Goal: Information Seeking & Learning: Check status

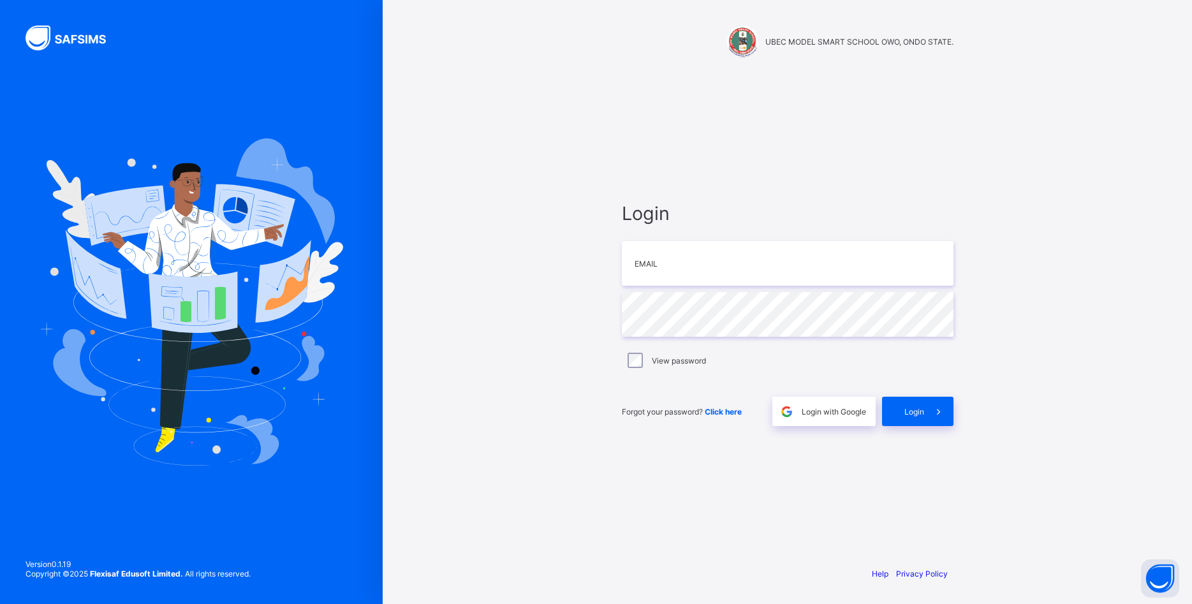
click at [725, 272] on input "email" at bounding box center [788, 263] width 332 height 45
type input "**********"
click at [910, 413] on span "Login" at bounding box center [914, 412] width 20 height 10
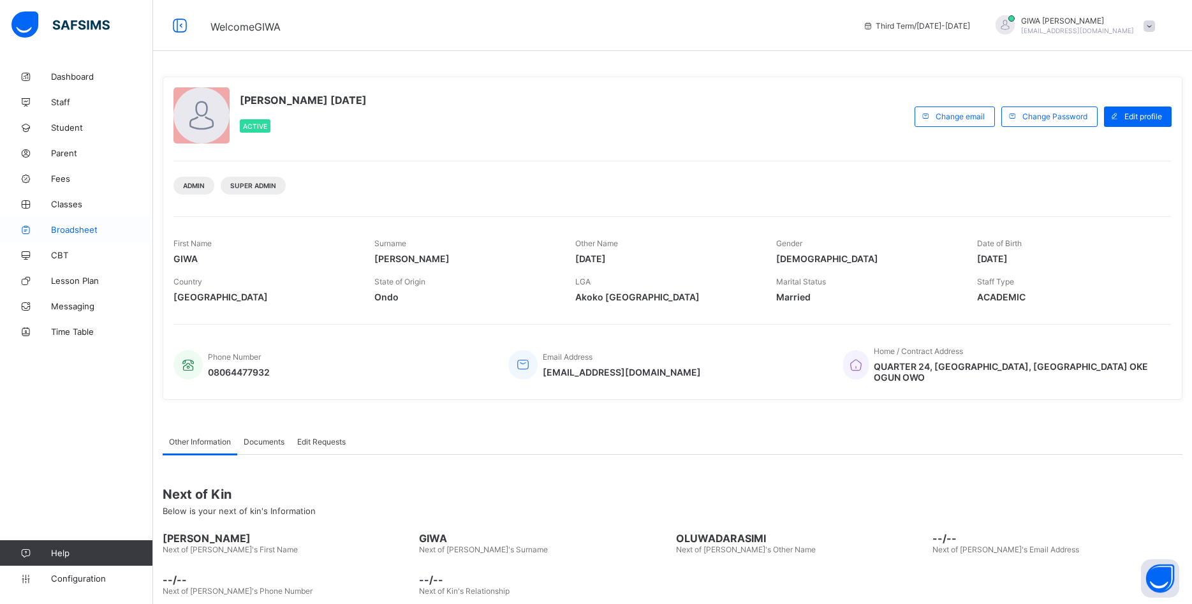
click at [83, 224] on span "Broadsheet" at bounding box center [102, 229] width 102 height 10
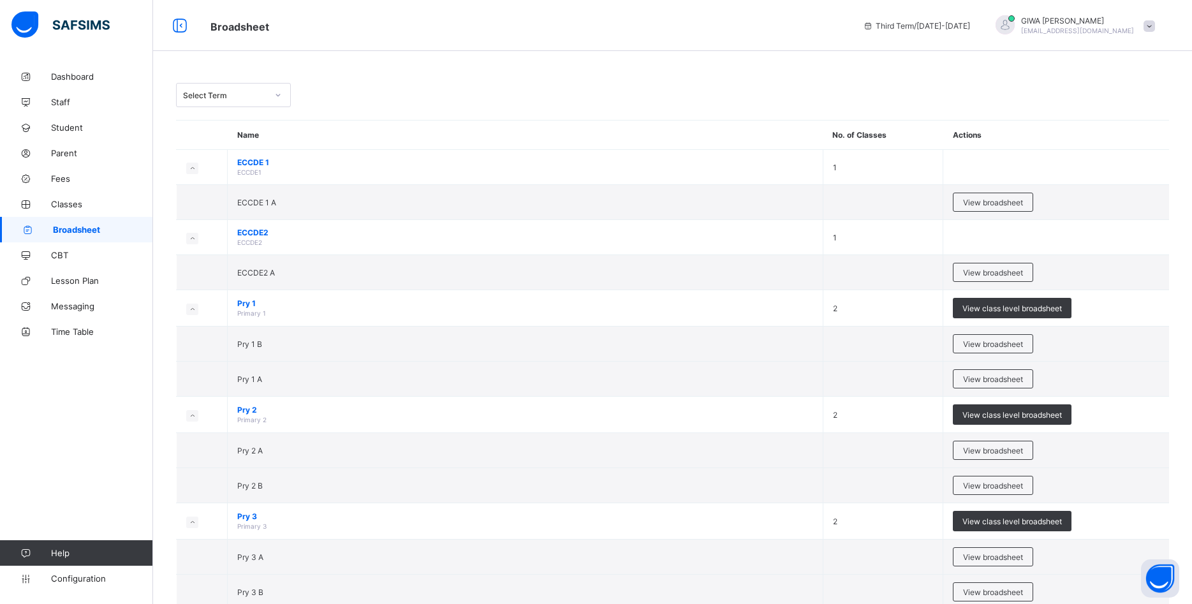
click at [989, 310] on span "View class level broadsheet" at bounding box center [1011, 308] width 99 height 10
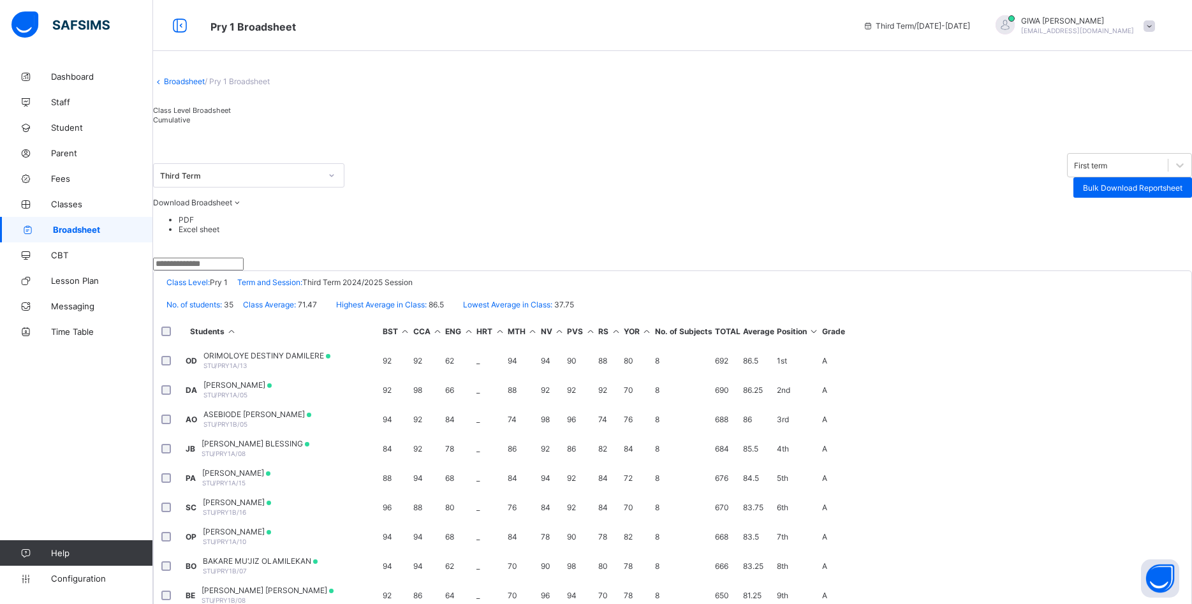
click at [230, 270] on input "text" at bounding box center [198, 264] width 91 height 13
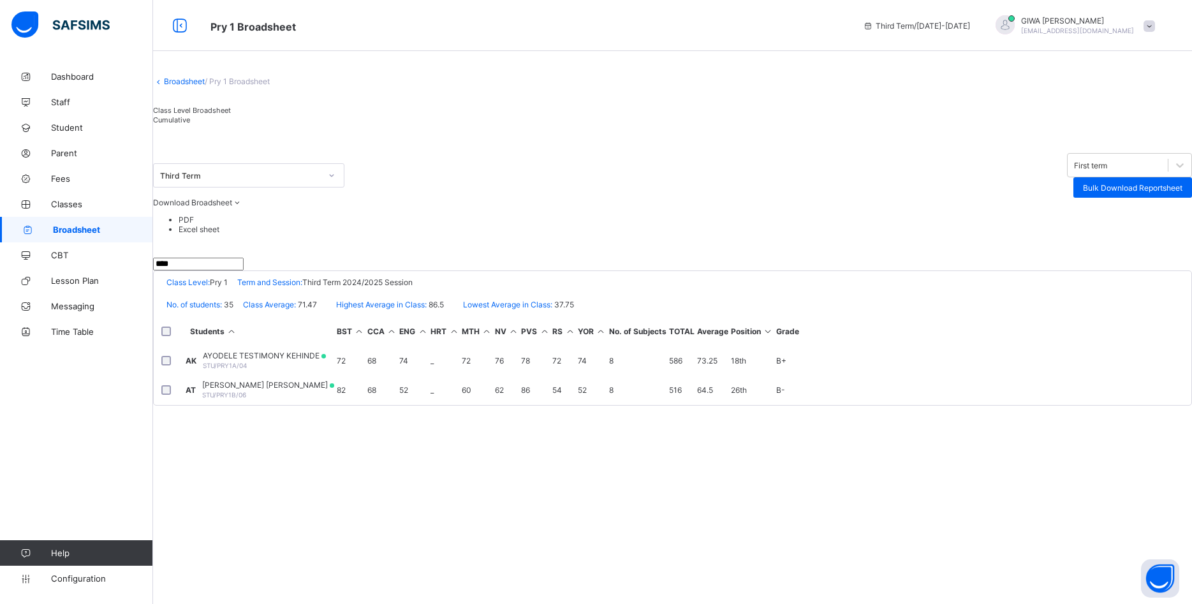
type input "****"
click at [326, 360] on span "AYODELE TESTIMONY KEHINDE" at bounding box center [264, 356] width 123 height 10
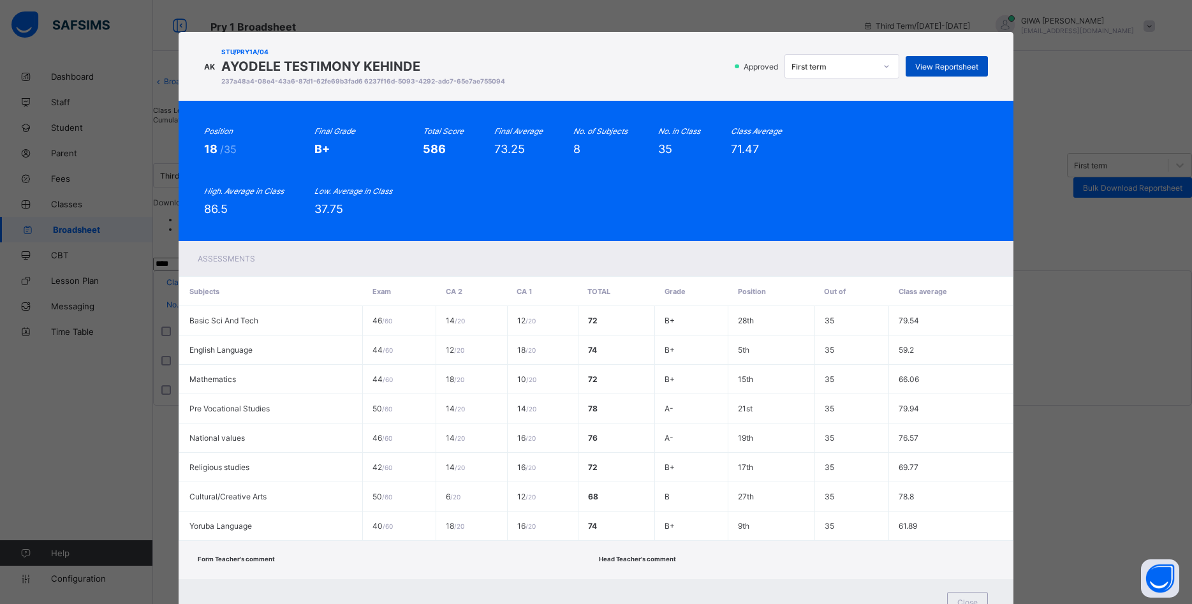
click at [935, 63] on span "View Reportsheet" at bounding box center [946, 67] width 63 height 10
click at [1074, 126] on div "AK STU/PRY1A/04 AYODELE TESTIMONY KEHINDE 237a48a4-08e4-43a6-87d1-62fe69b3fad6 …" at bounding box center [596, 302] width 1192 height 604
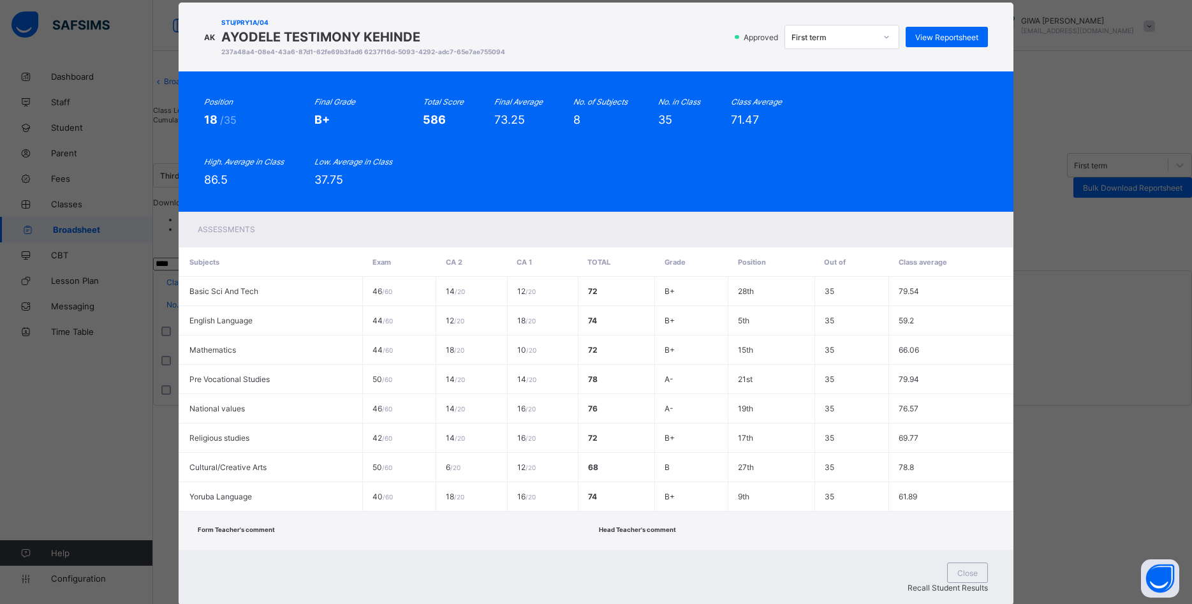
scroll to position [53, 0]
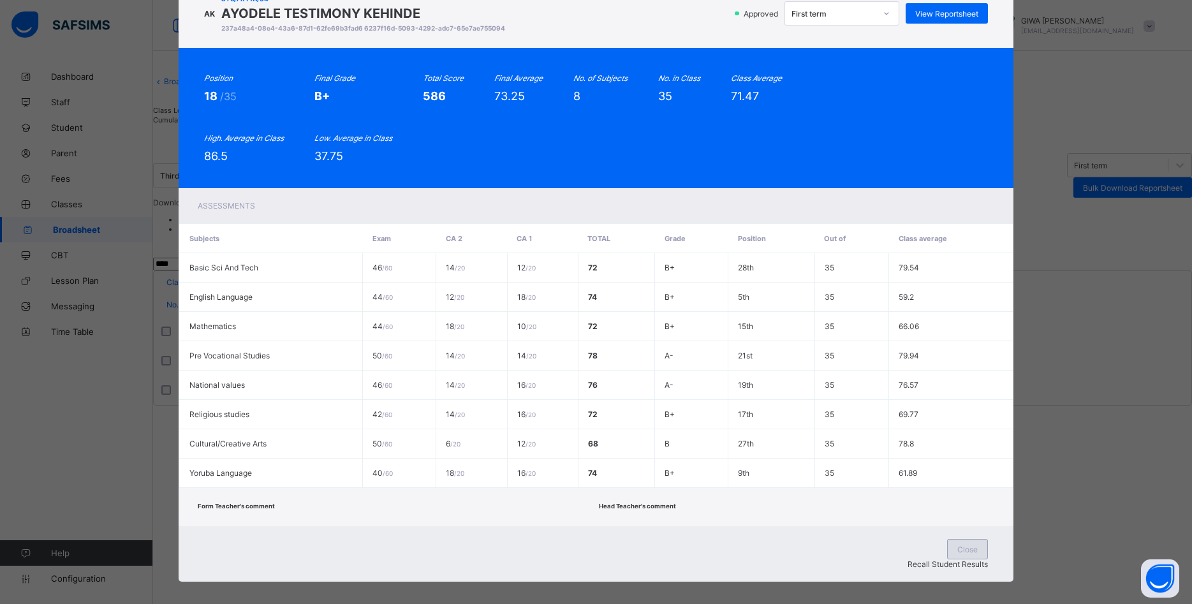
click at [957, 546] on span "Close" at bounding box center [967, 549] width 20 height 10
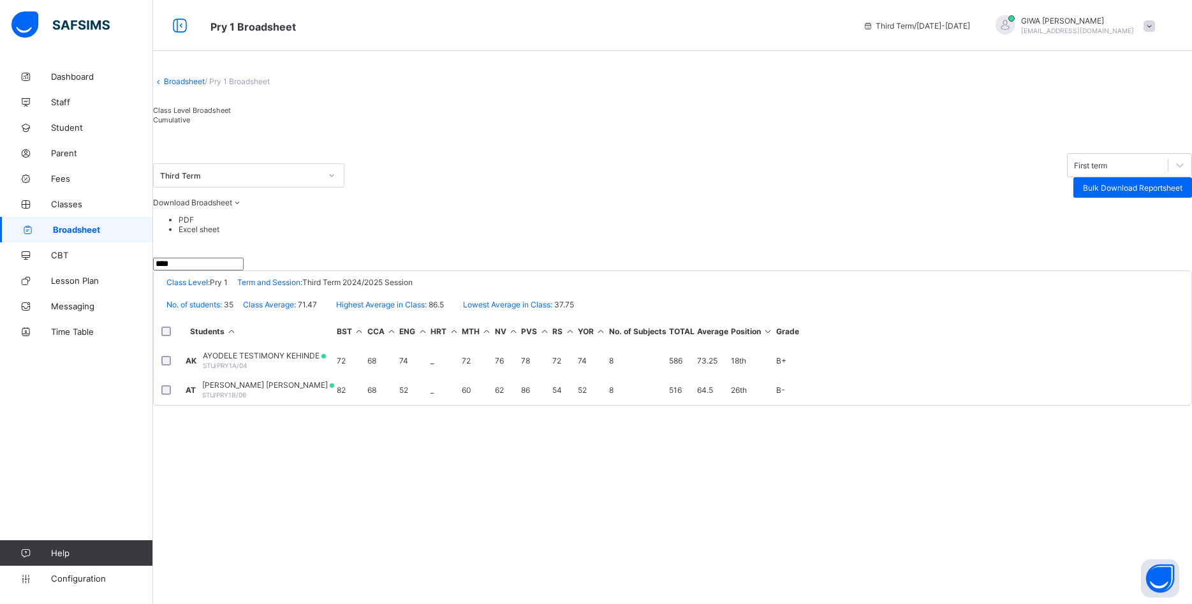
click at [246, 398] on span "STU/PRY1B/06" at bounding box center [224, 395] width 44 height 8
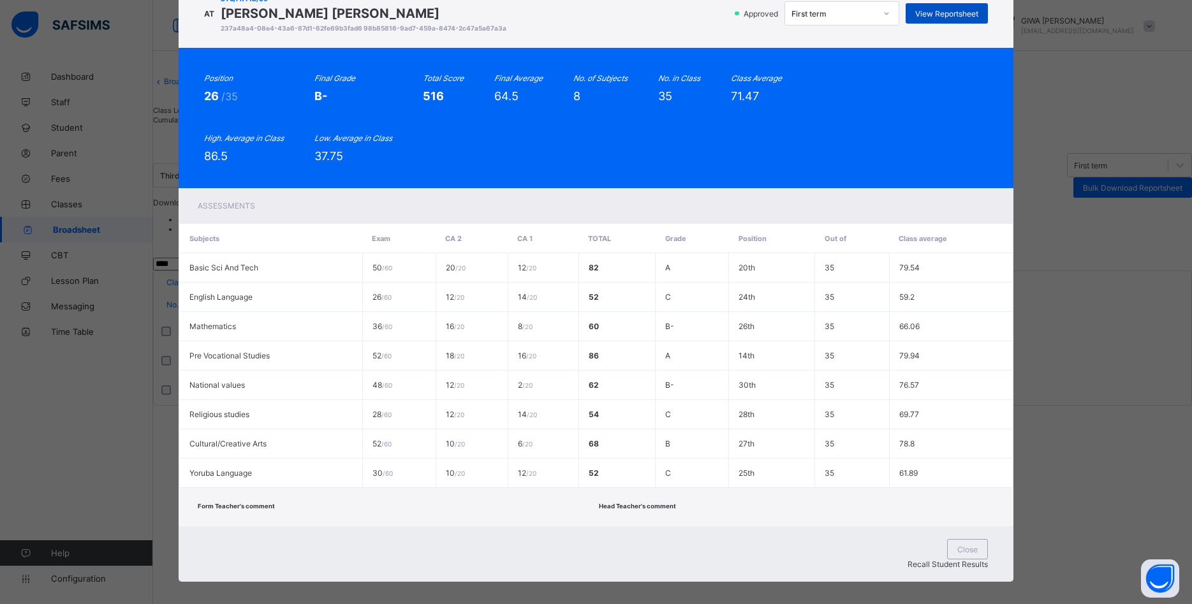
click at [944, 17] on span "View Reportsheet" at bounding box center [946, 14] width 63 height 10
